Goal: Information Seeking & Learning: Learn about a topic

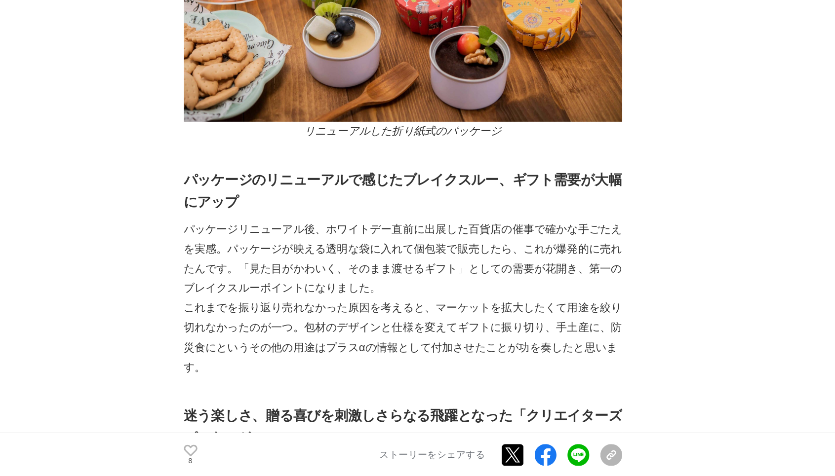
scroll to position [1141, 0]
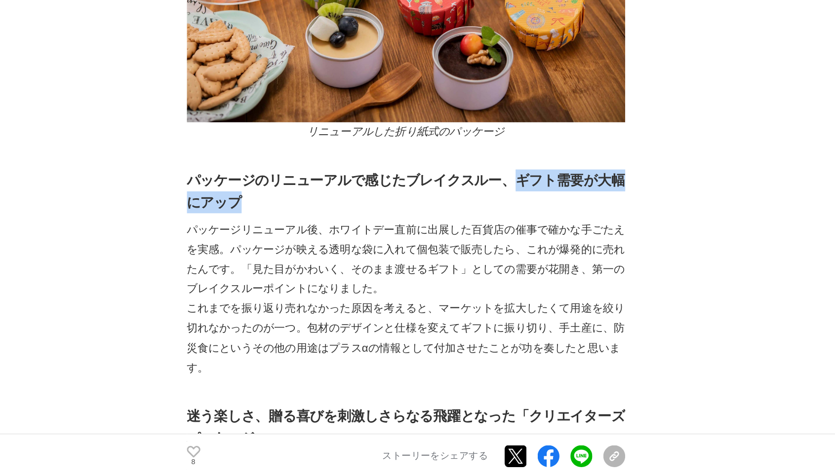
drag, startPoint x: 372, startPoint y: 98, endPoint x: 384, endPoint y: 108, distance: 15.8
click at [384, 254] on h2 "パッケージのリニューアルで感じたブレイクスルー、ギフト需要が大幅にアップ" at bounding box center [314, 270] width 316 height 32
copy strong "ギフト需要が大幅にアップ"
click at [196, 291] on p "パッケージリニューアル後、ホワイトデー直前に出展した百貨店の催事で確かな手ごたえを実感。パッケージが映える透明な袋に入れて個包装で販売したら、これが爆発的に売…" at bounding box center [314, 319] width 316 height 57
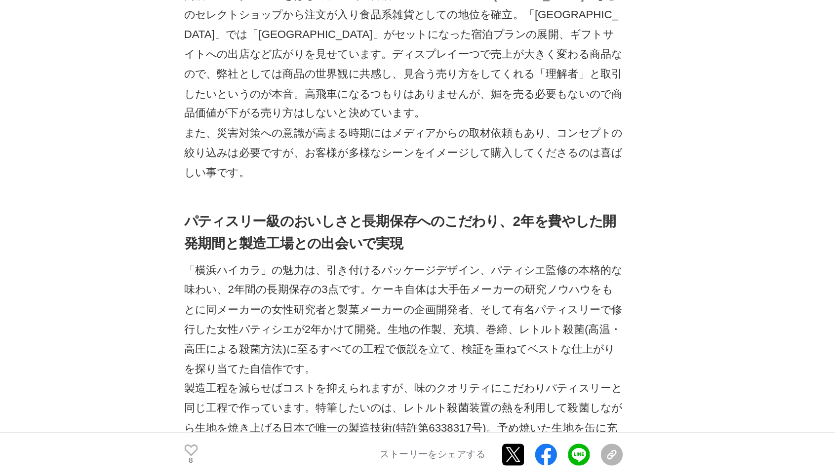
scroll to position [1903, 0]
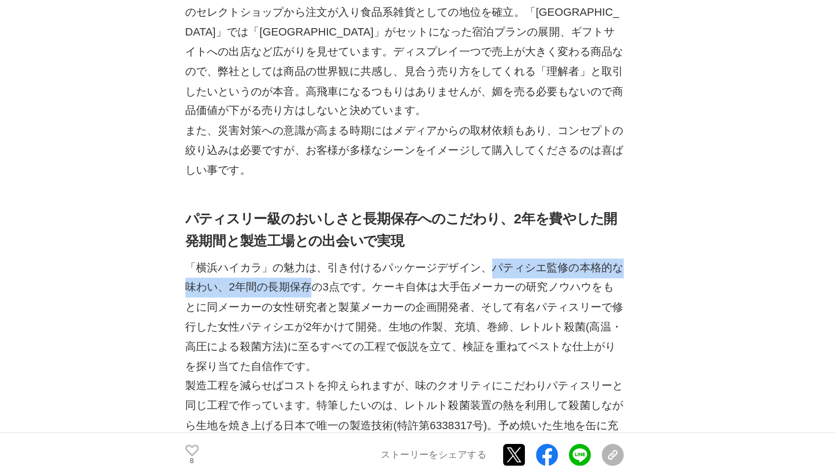
drag, startPoint x: 350, startPoint y: 148, endPoint x: 225, endPoint y: 163, distance: 126.8
click at [225, 319] on p "「横浜ハイカラ」の魅力は、引き付けるパッケージデザイン、パティシエ監修の本格的な味わい、2年間の長期保存の3点です。ケーキ自体は大手缶メーカーの研究ノウハウを…" at bounding box center [314, 361] width 316 height 85
copy p "パティシエ監修の本格的な味わい、2年間の長期保存"
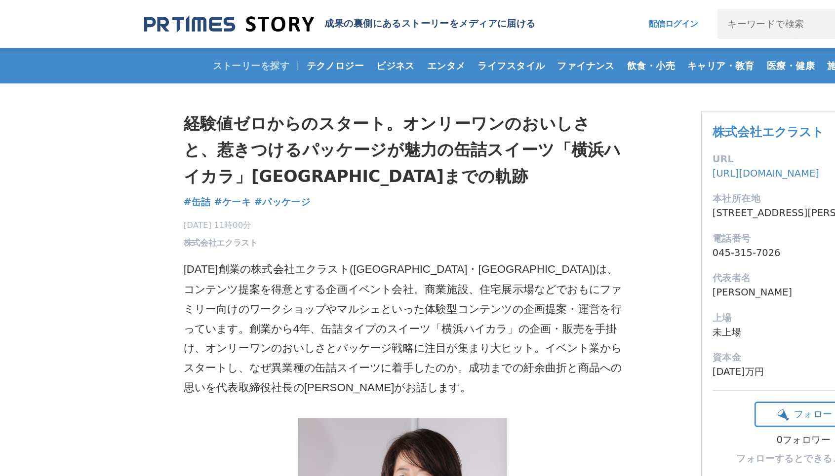
scroll to position [0, 0]
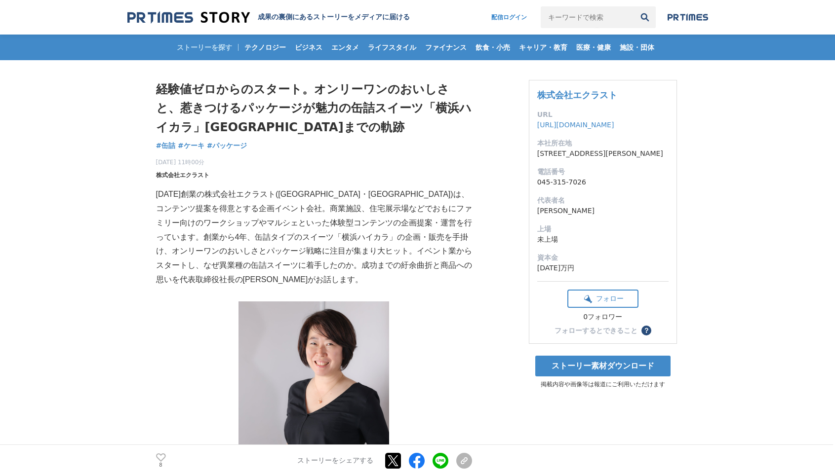
click at [192, 174] on span "株式会社エクラスト" at bounding box center [182, 175] width 53 height 9
